Goal: Task Accomplishment & Management: Use online tool/utility

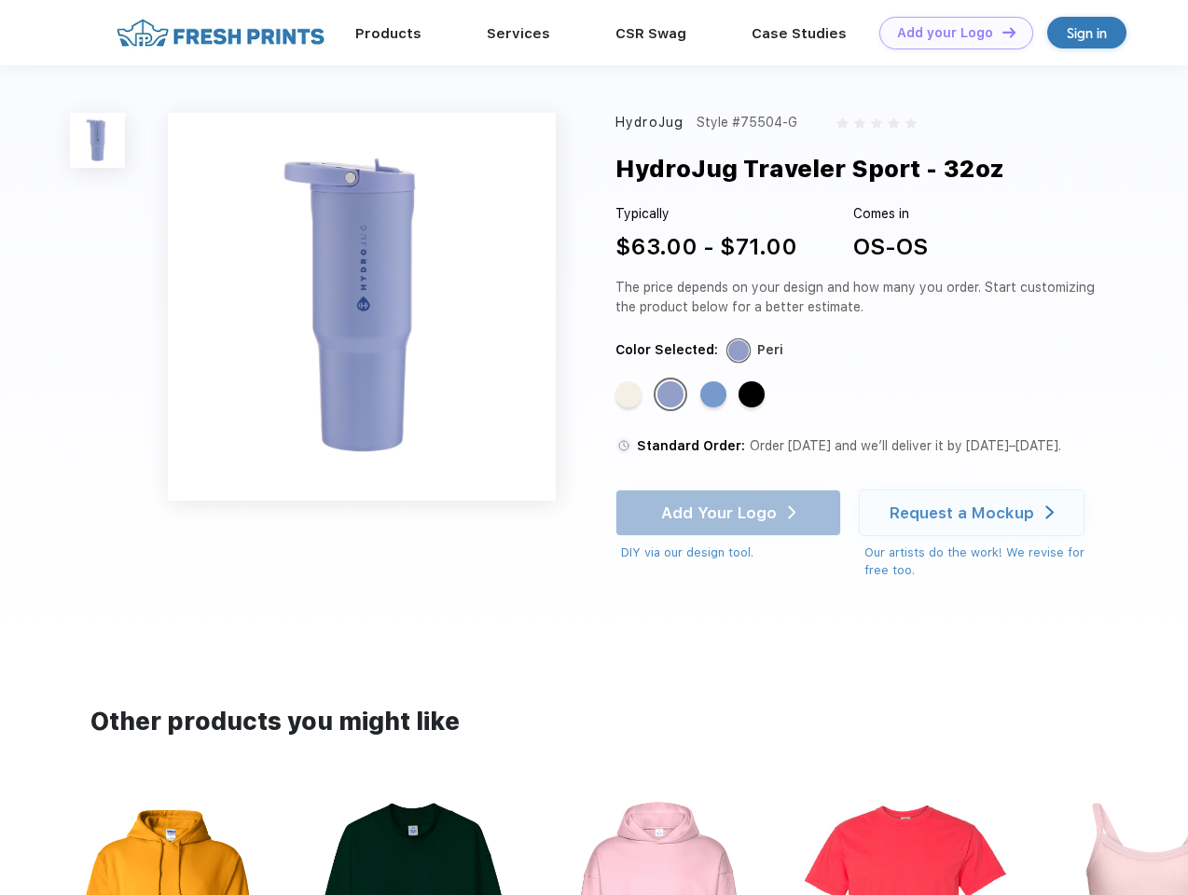
click at [949, 33] on link "Add your Logo Design Tool" at bounding box center [956, 33] width 154 height 33
click at [0, 0] on div "Design Tool" at bounding box center [0, 0] width 0 height 0
click at [1001, 32] on link "Add your Logo Design Tool" at bounding box center [956, 33] width 154 height 33
click at [98, 140] on img at bounding box center [97, 140] width 55 height 55
click at [630, 395] on div "Standard Color" at bounding box center [628, 394] width 26 height 26
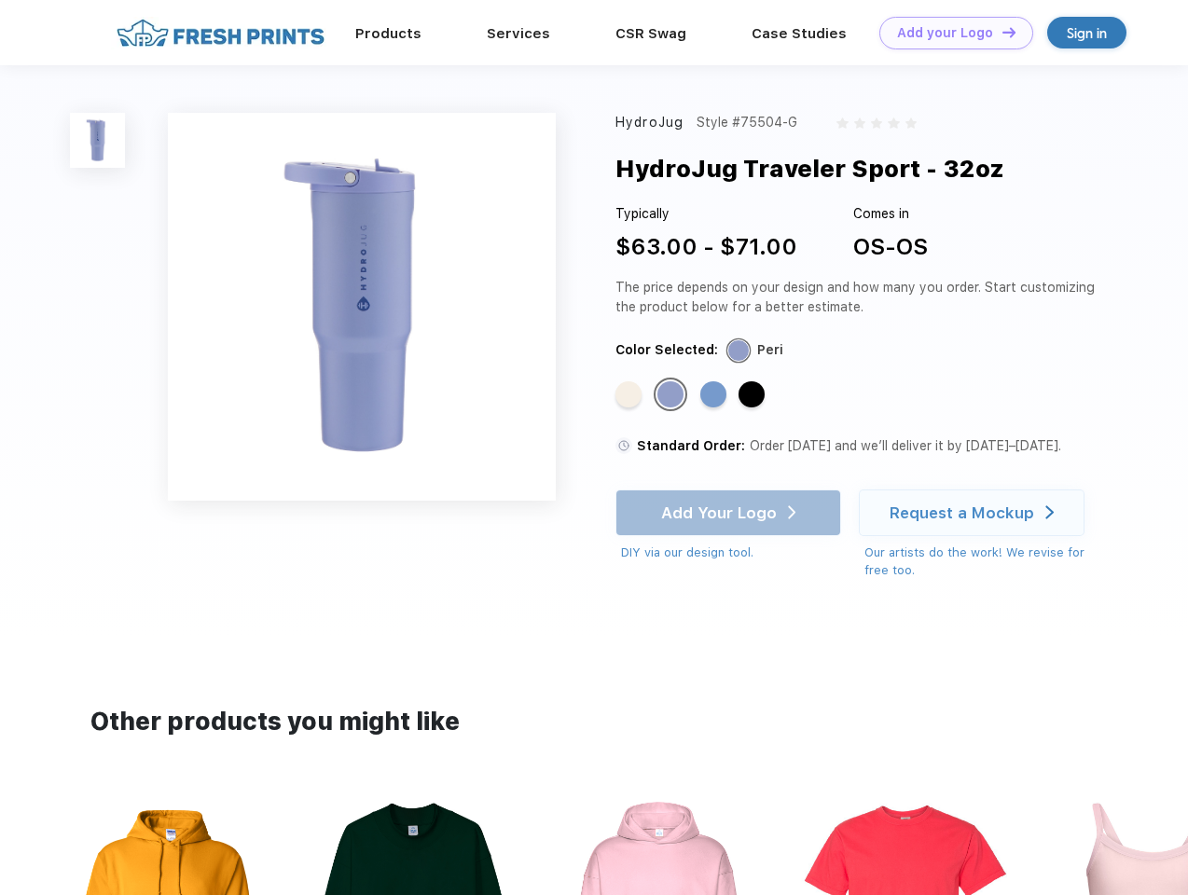
click at [672, 395] on div "Standard Color" at bounding box center [670, 394] width 26 height 26
click at [715, 395] on div "Standard Color" at bounding box center [713, 394] width 26 height 26
click at [753, 395] on div "Standard Color" at bounding box center [751, 394] width 26 height 26
click at [730, 513] on div "Add Your Logo DIY via our design tool. Ah shoot! This product isn't up in our d…" at bounding box center [728, 526] width 226 height 73
click at [974, 513] on div "Request a Mockup" at bounding box center [962, 513] width 145 height 19
